Goal: Complete application form

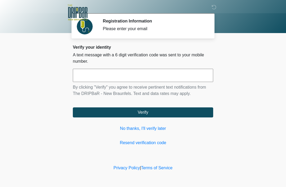
click at [155, 77] on input "text" at bounding box center [143, 75] width 140 height 13
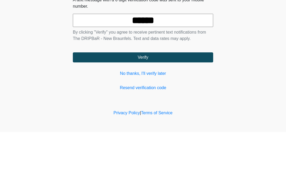
type input "******"
click at [181, 107] on button "Verify" at bounding box center [143, 112] width 140 height 10
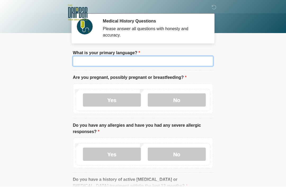
click at [174, 62] on input "What is your primary language?" at bounding box center [143, 61] width 140 height 10
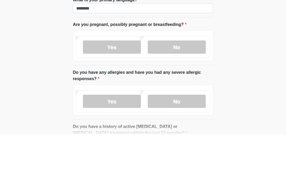
scroll to position [53, 0]
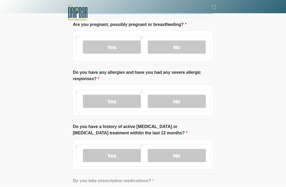
type input "*******"
click at [184, 46] on label "No" at bounding box center [177, 47] width 58 height 13
click at [192, 102] on label "No" at bounding box center [177, 101] width 58 height 13
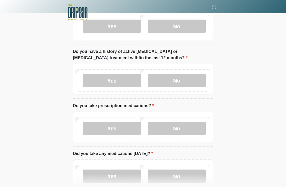
scroll to position [130, 0]
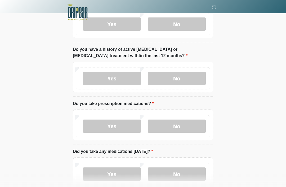
click at [190, 79] on label "No" at bounding box center [177, 78] width 58 height 13
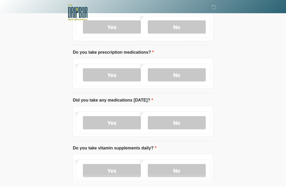
scroll to position [185, 0]
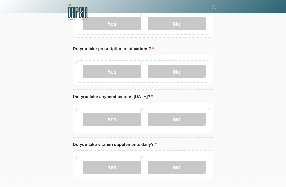
click at [187, 73] on label "No" at bounding box center [177, 71] width 58 height 13
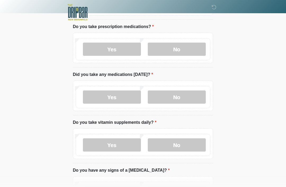
scroll to position [210, 0]
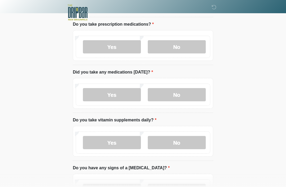
click at [188, 95] on label "No" at bounding box center [177, 94] width 58 height 13
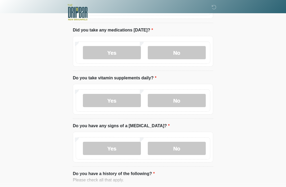
scroll to position [252, 0]
click at [120, 101] on label "Yes" at bounding box center [112, 100] width 58 height 13
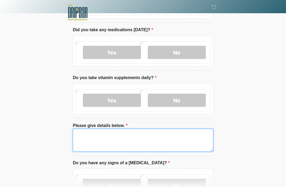
click at [173, 132] on textarea "Please give details below." at bounding box center [143, 140] width 140 height 23
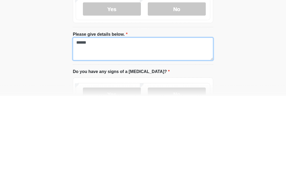
type textarea "*******"
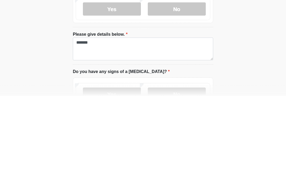
click at [183, 94] on label "No" at bounding box center [177, 100] width 58 height 13
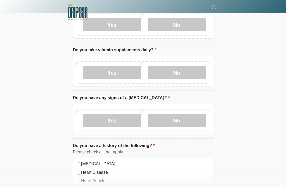
scroll to position [280, 0]
click at [191, 122] on label "No" at bounding box center [177, 120] width 58 height 13
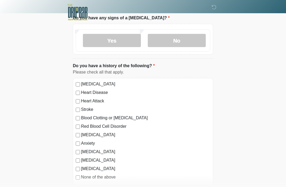
scroll to position [361, 0]
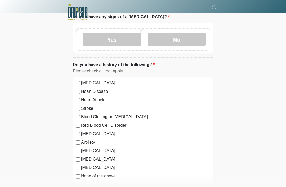
click at [102, 82] on label "High Blood Pressure" at bounding box center [145, 83] width 129 height 6
click at [110, 83] on label "High Blood Pressure" at bounding box center [145, 83] width 129 height 6
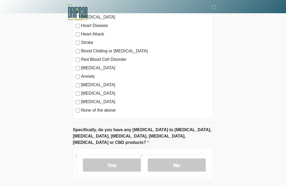
scroll to position [441, 0]
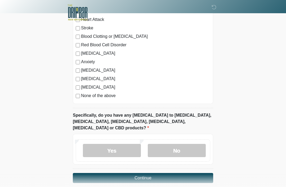
click at [191, 146] on label "No" at bounding box center [177, 150] width 58 height 13
click at [179, 173] on button "Continue" at bounding box center [143, 178] width 140 height 10
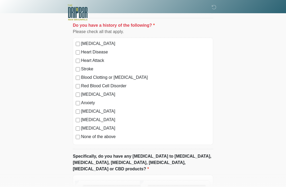
click at [109, 137] on label "None of the above" at bounding box center [145, 137] width 129 height 6
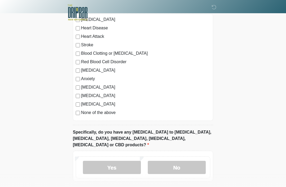
scroll to position [441, 0]
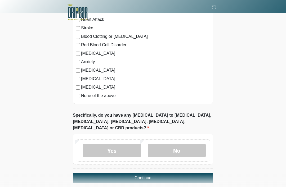
click at [187, 175] on button "Continue" at bounding box center [143, 178] width 140 height 10
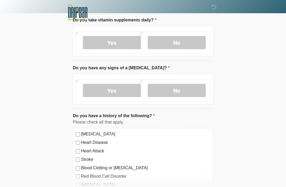
scroll to position [0, 0]
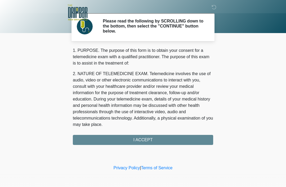
click at [176, 140] on div "1. PURPOSE. The purpose of this form is to obtain your consent for a telemedici…" at bounding box center [143, 96] width 140 height 98
click at [173, 140] on div "1. PURPOSE. The purpose of this form is to obtain your consent for a telemedici…" at bounding box center [143, 96] width 140 height 98
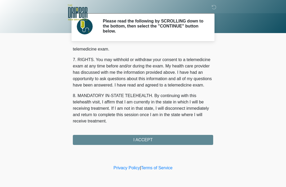
scroll to position [232, 0]
click at [158, 140] on button "I ACCEPT" at bounding box center [143, 140] width 140 height 10
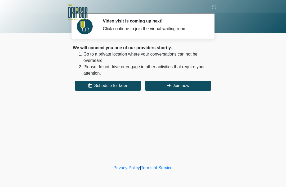
click at [194, 85] on button "Join now" at bounding box center [178, 86] width 66 height 10
